Goal: Task Accomplishment & Management: Manage account settings

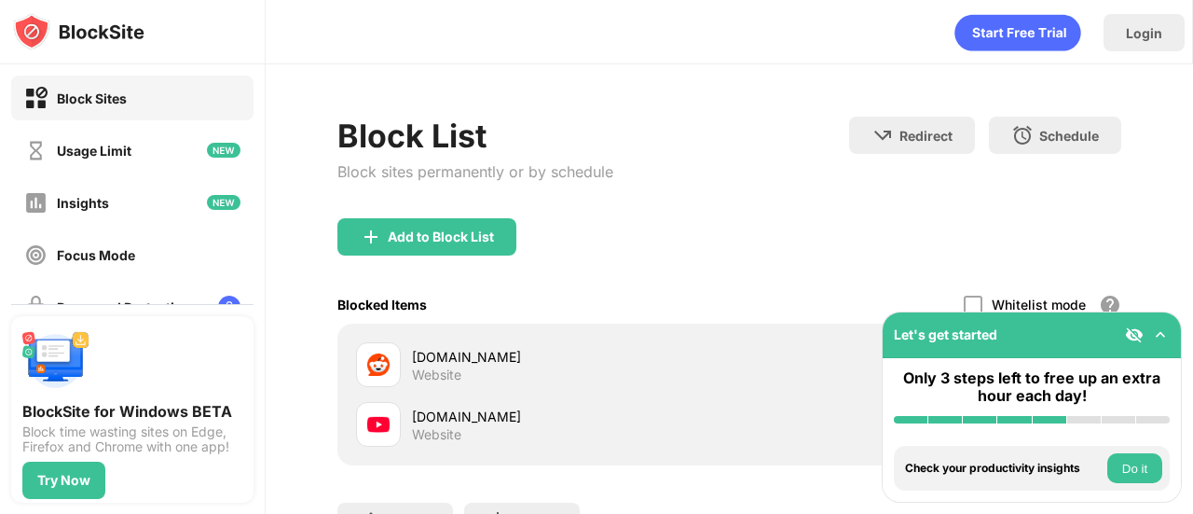
scroll to position [162, 0]
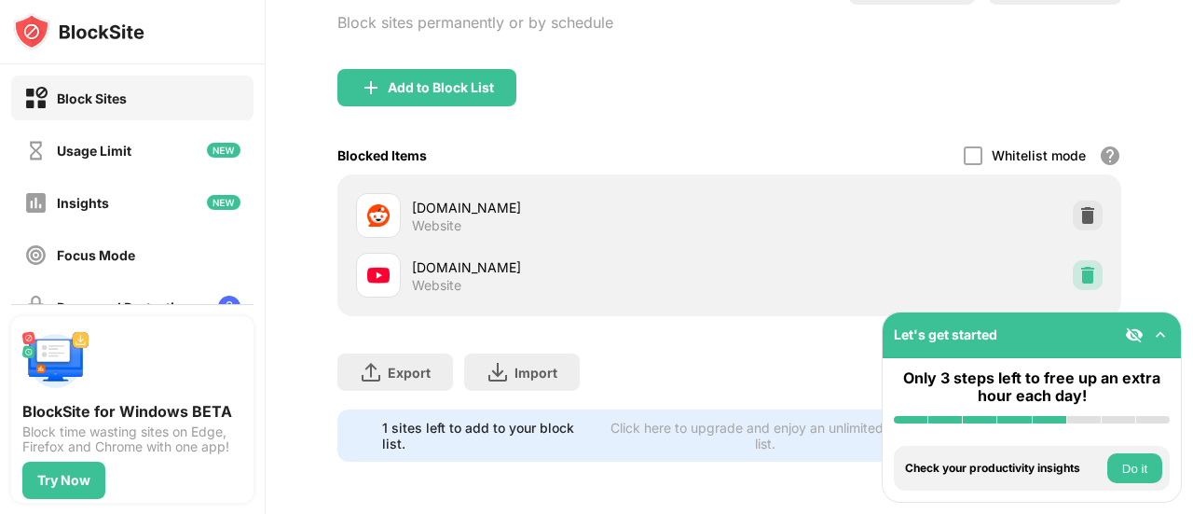
click at [1079, 266] on img at bounding box center [1088, 275] width 19 height 19
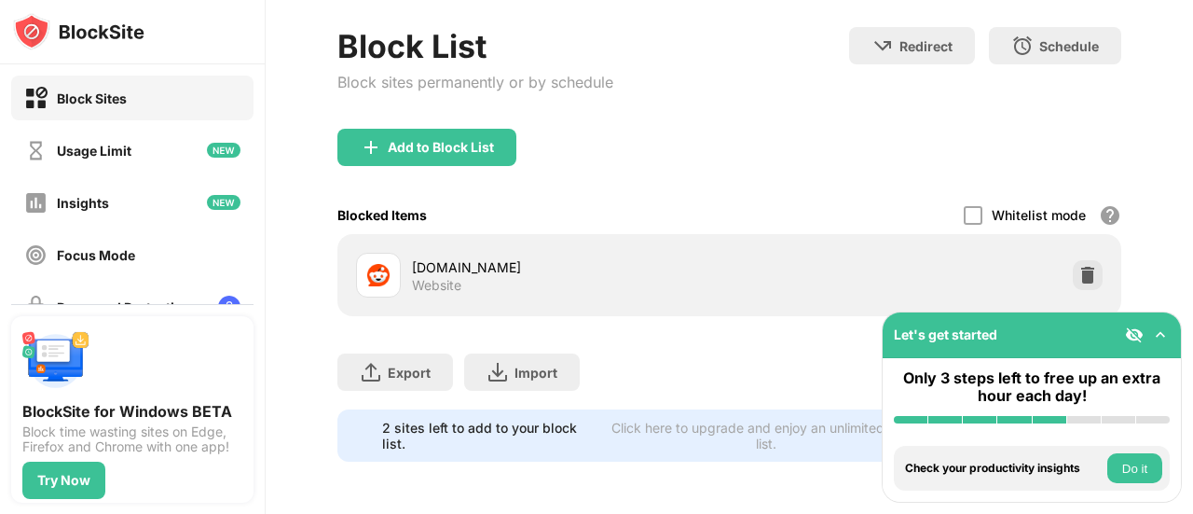
scroll to position [103, 0]
